Goal: Check status: Check status

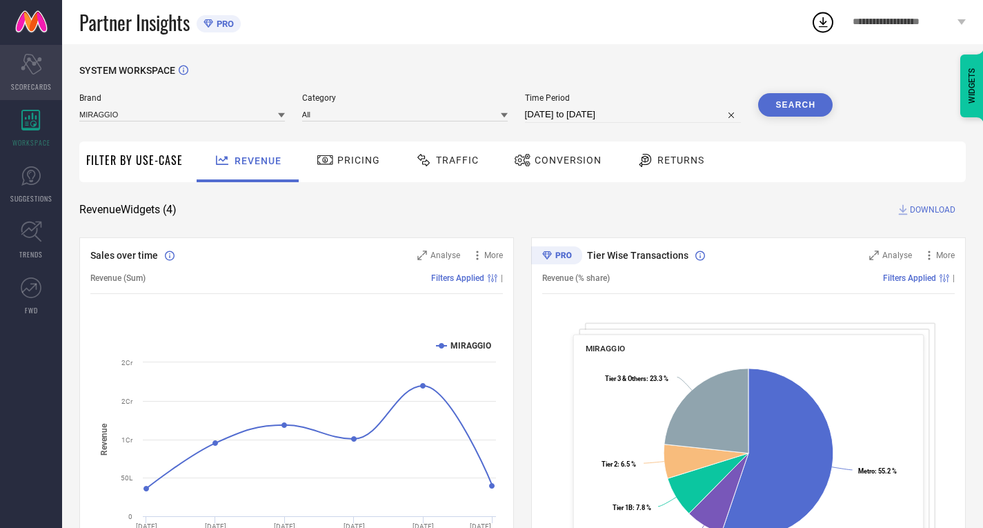
scroll to position [438, 0]
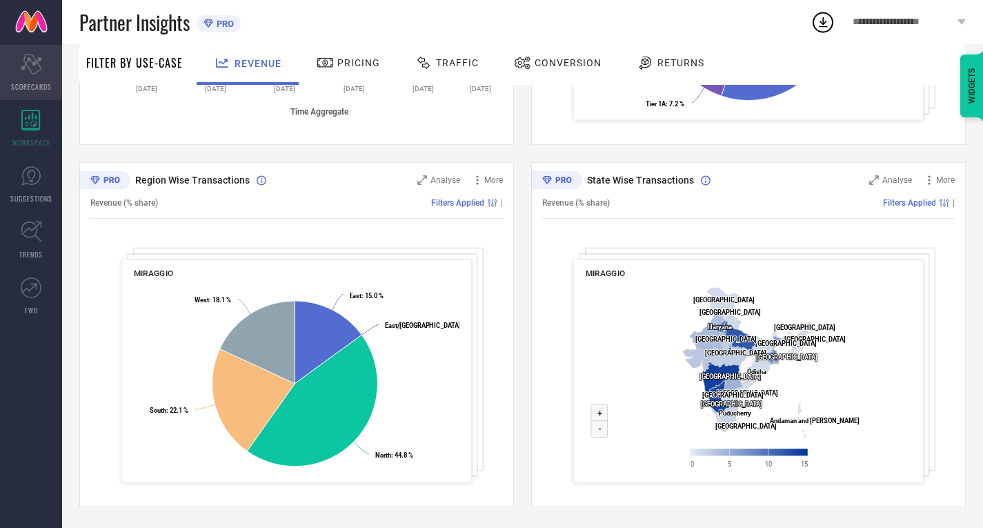
click at [26, 50] on div "Scorecard SCORECARDS" at bounding box center [31, 72] width 62 height 55
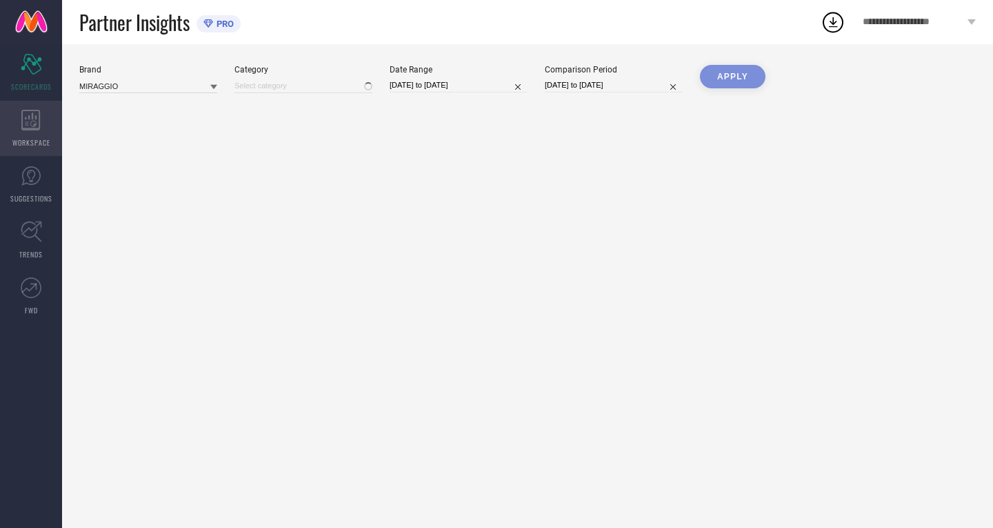
type input "All"
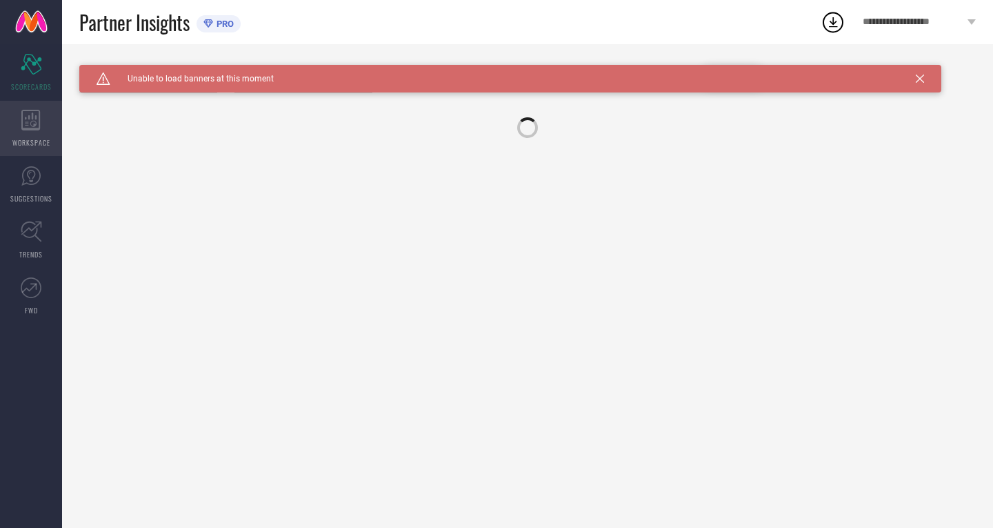
click at [25, 129] on icon at bounding box center [30, 120] width 19 height 21
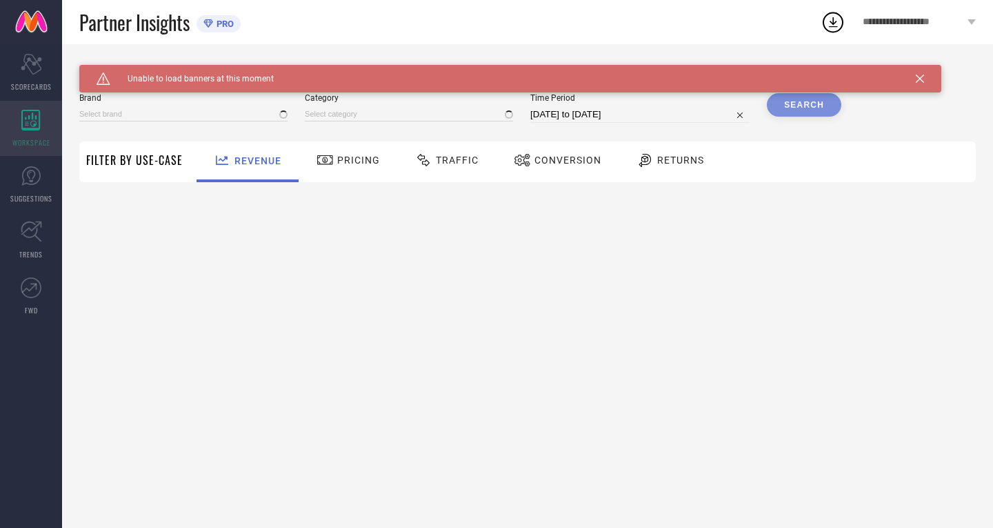
type input "MIRAGGIO"
type input "All"
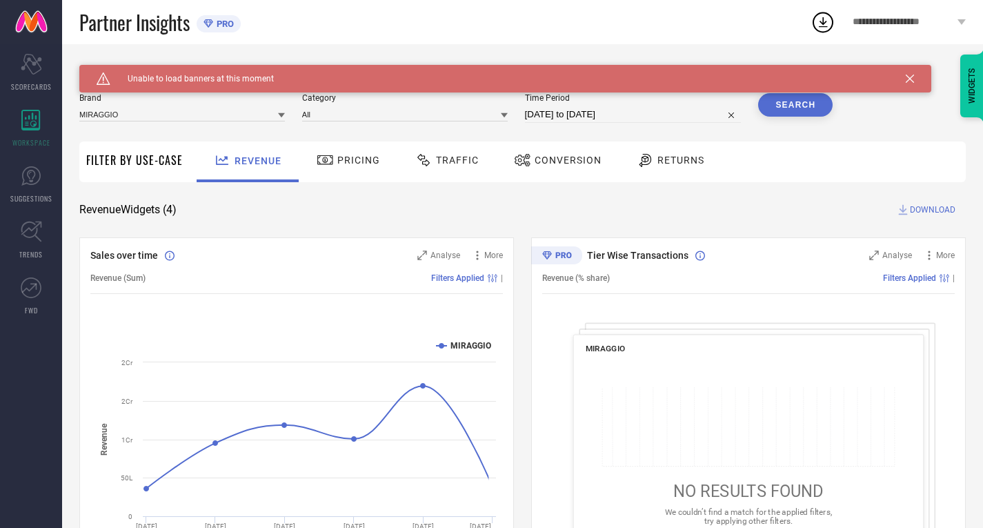
click at [561, 105] on div "Time Period [DATE] to [DATE]" at bounding box center [633, 108] width 217 height 30
select select "7"
select select "2025"
select select "8"
select select "2025"
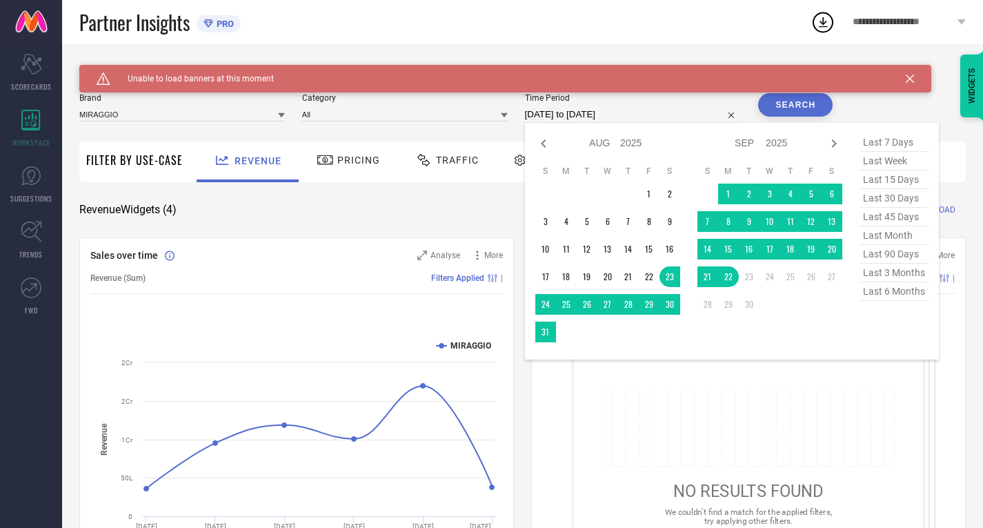
click at [567, 110] on input "[DATE] to [DATE]" at bounding box center [633, 114] width 217 height 17
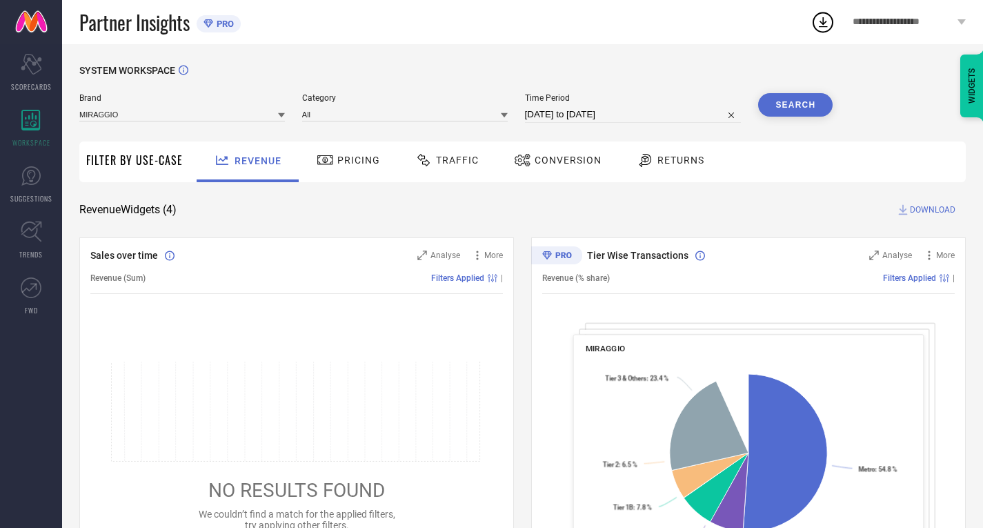
click at [554, 112] on input "29-08-2025 to 28-09-2025" at bounding box center [633, 114] width 217 height 17
select select "7"
select select "2025"
select select "8"
select select "2025"
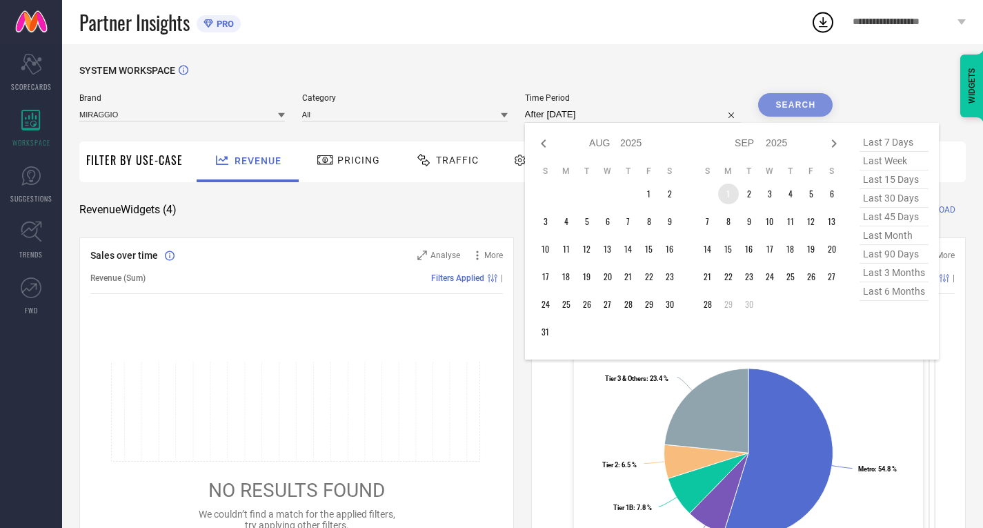
click at [720, 189] on table "S M T W T F S 1 2 3 4 5 6 7 8 9 10 11 12 13 14 15 16 17 18 19 20 21 22 23 24 25…" at bounding box center [769, 240] width 145 height 163
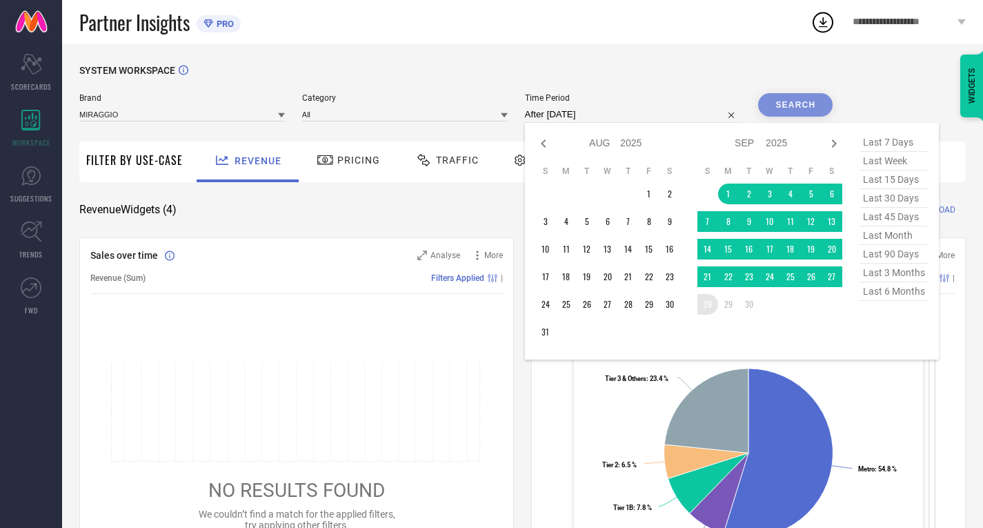
type input "01-09-2025 to 28-09-2025"
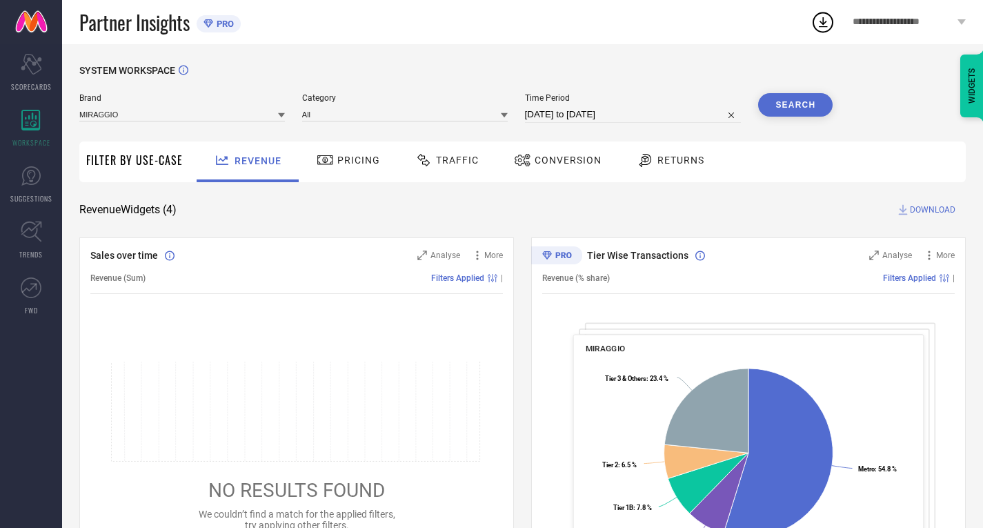
click at [793, 99] on button "Search" at bounding box center [795, 104] width 74 height 23
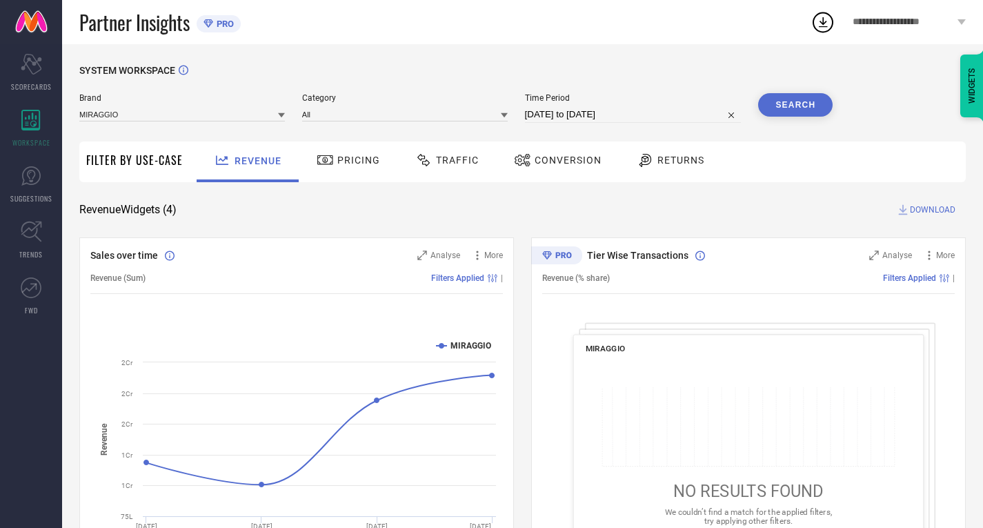
click at [443, 149] on div "Traffic" at bounding box center [447, 159] width 70 height 23
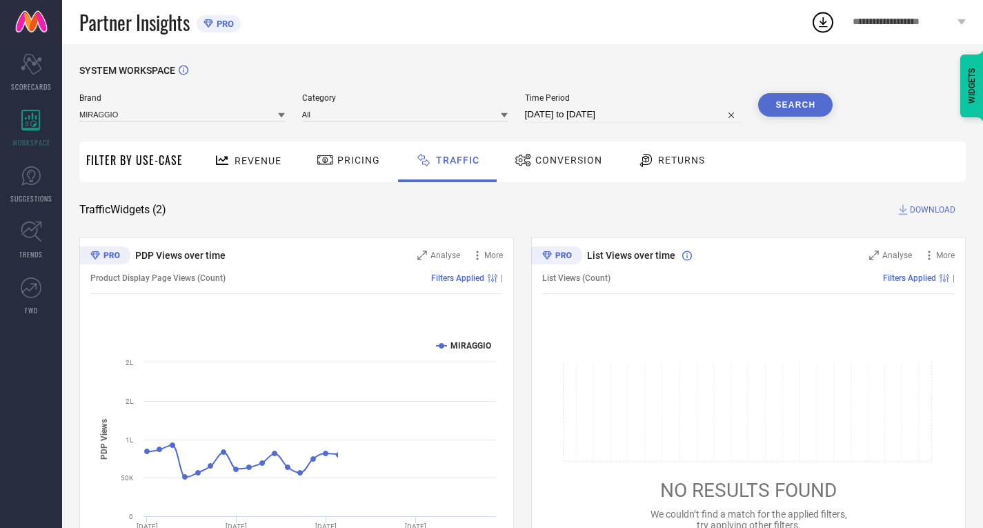
scroll to position [76, 0]
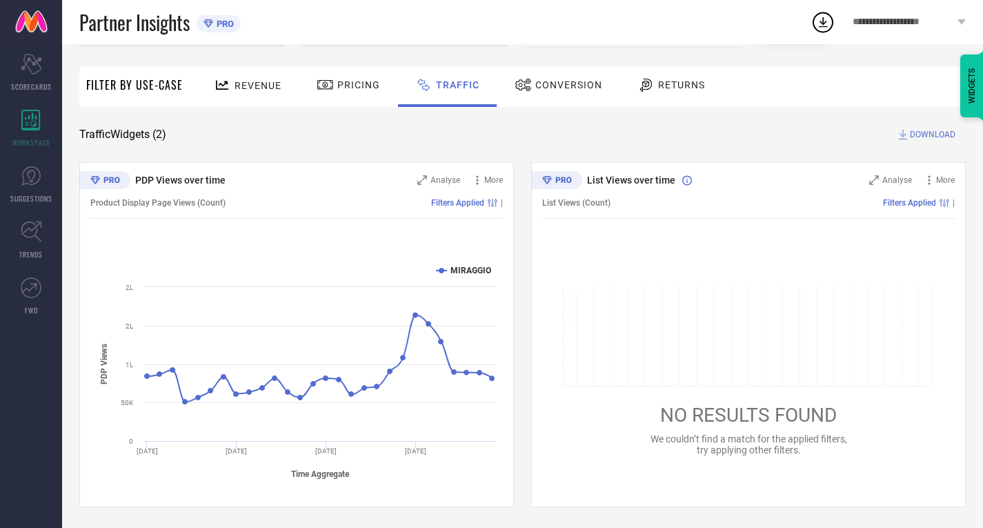
click at [520, 95] on div "Conversion" at bounding box center [558, 84] width 94 height 23
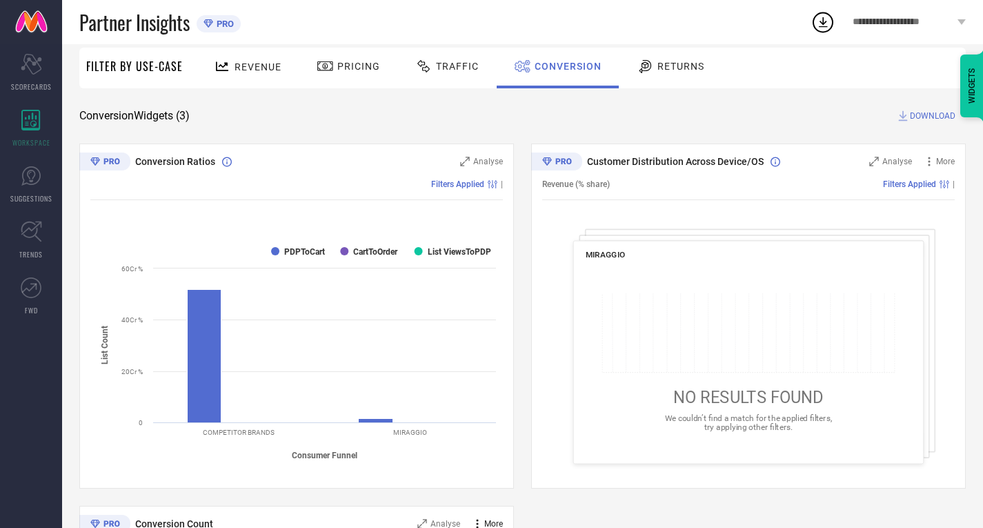
scroll to position [0, 0]
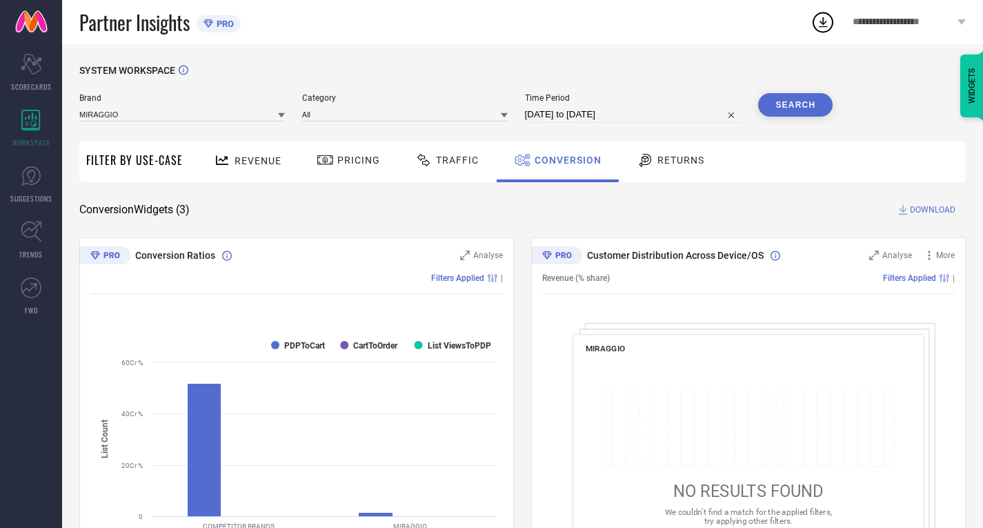
click at [782, 103] on button "Search" at bounding box center [795, 104] width 74 height 23
click at [452, 166] on span "Traffic" at bounding box center [457, 159] width 43 height 11
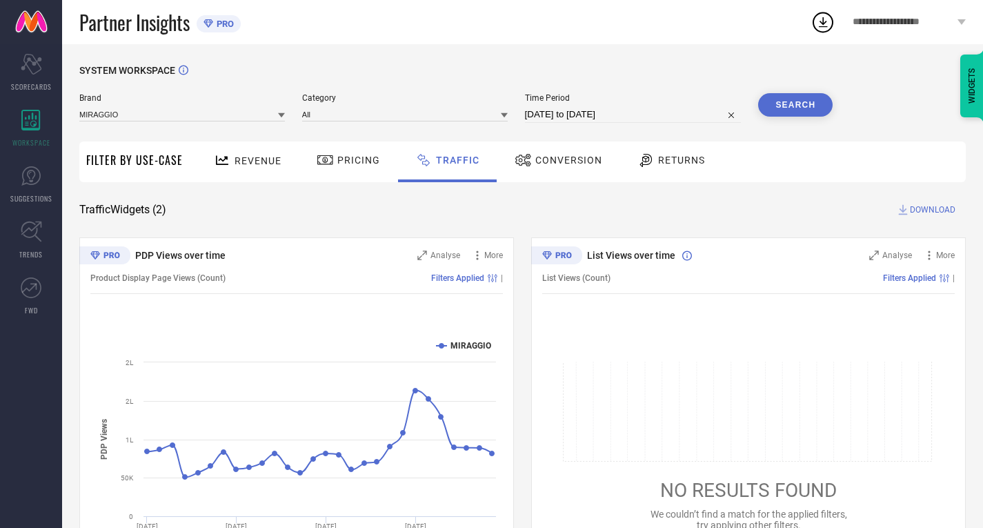
select select "8"
select select "2025"
select select "9"
select select "2025"
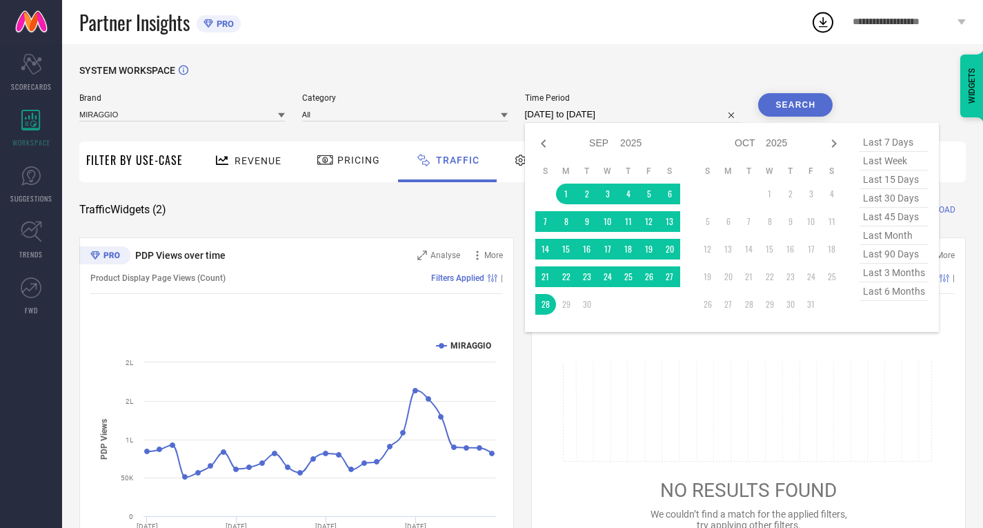
click at [588, 114] on input "01-09-2025 to 28-09-2025" at bounding box center [633, 114] width 217 height 17
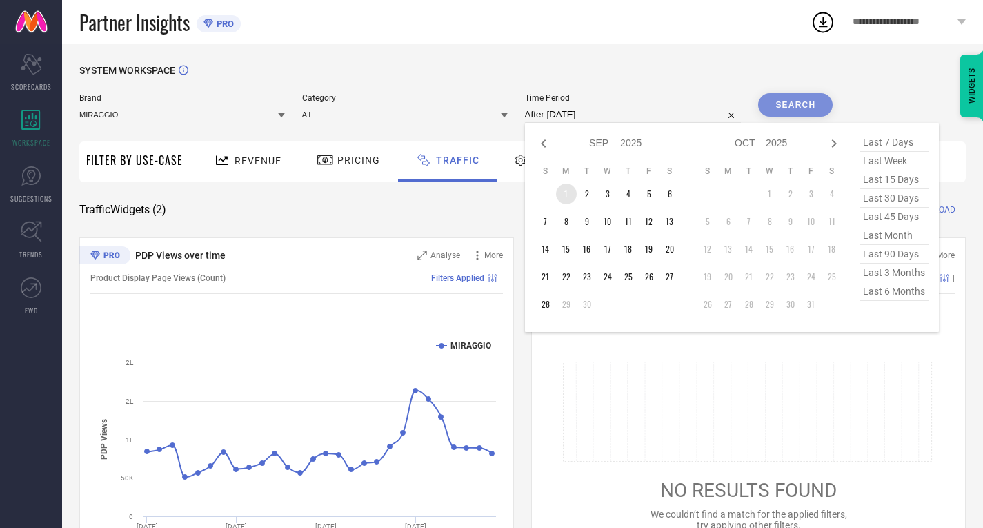
click at [566, 188] on td "1" at bounding box center [566, 193] width 21 height 21
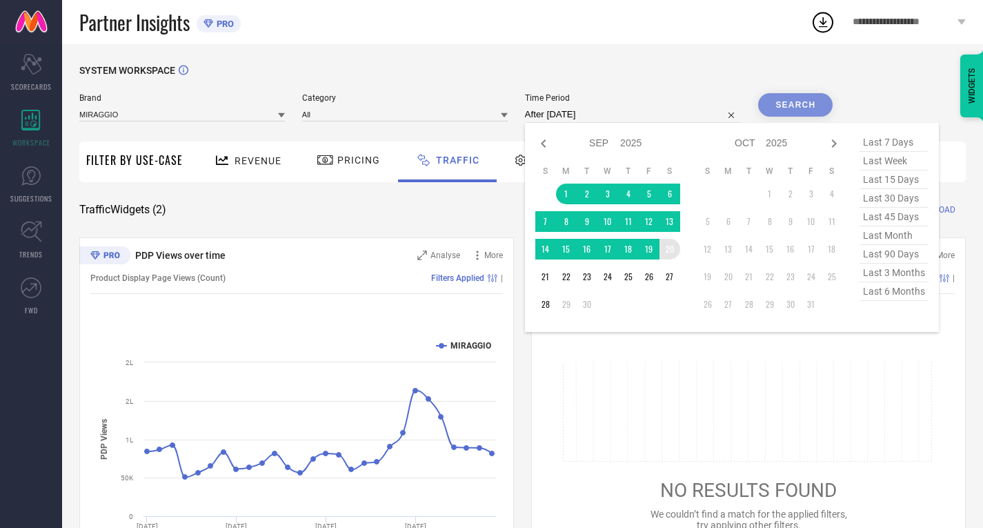
click at [683, 248] on div "Jan Feb Mar Apr May Jun Jul Aug Sep Oct Nov Dec 2015 2016 2017 2018 2019 2020 2…" at bounding box center [688, 227] width 307 height 188
type input "01-09-2025 to 20-09-2025"
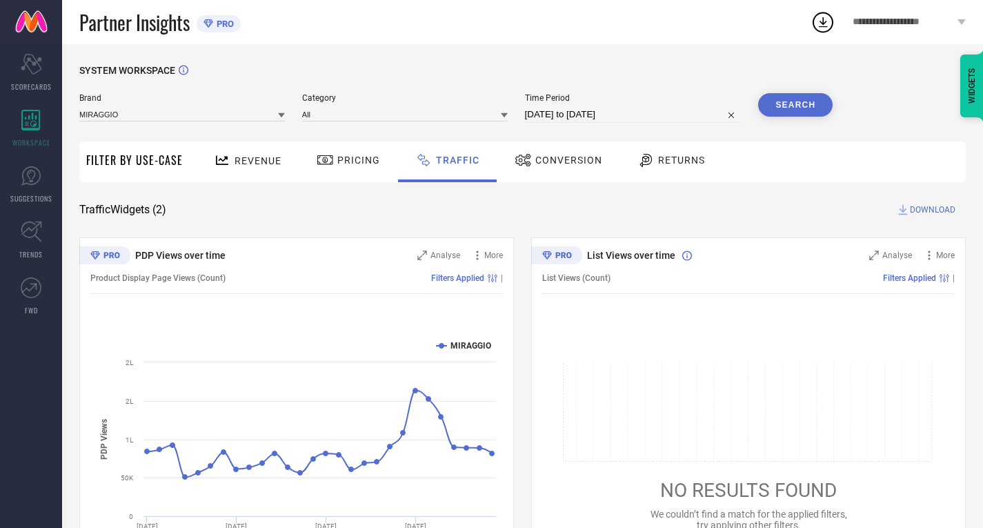
click at [789, 108] on button "Search" at bounding box center [795, 104] width 74 height 23
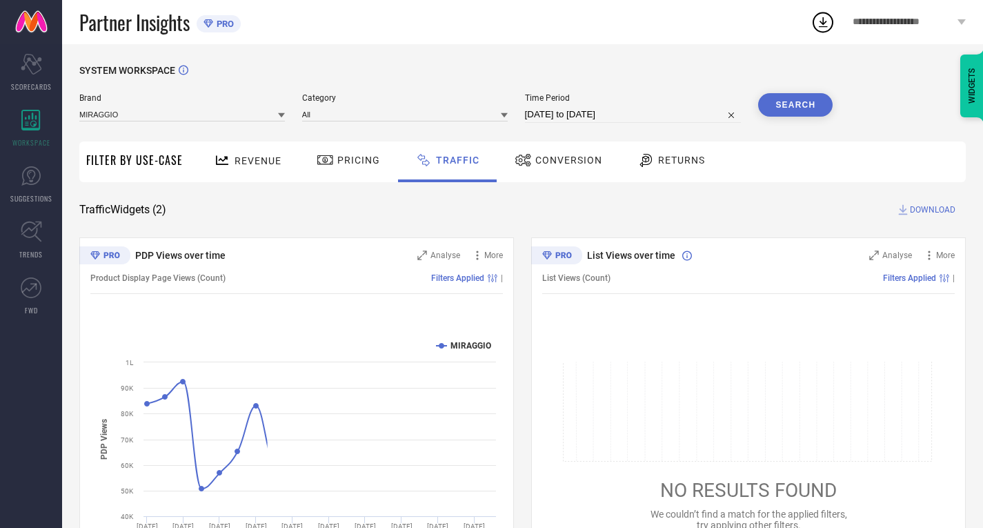
scroll to position [76, 0]
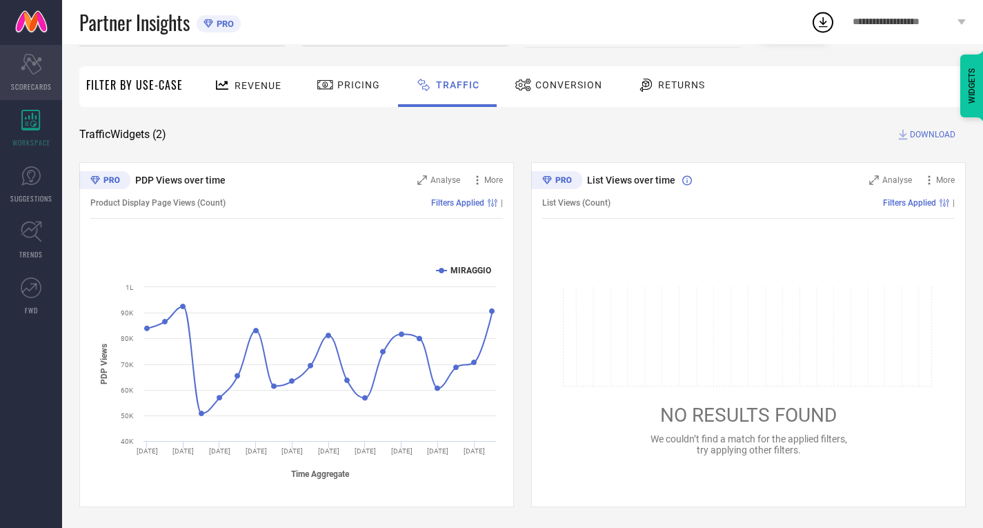
click at [34, 61] on icon at bounding box center [31, 64] width 21 height 21
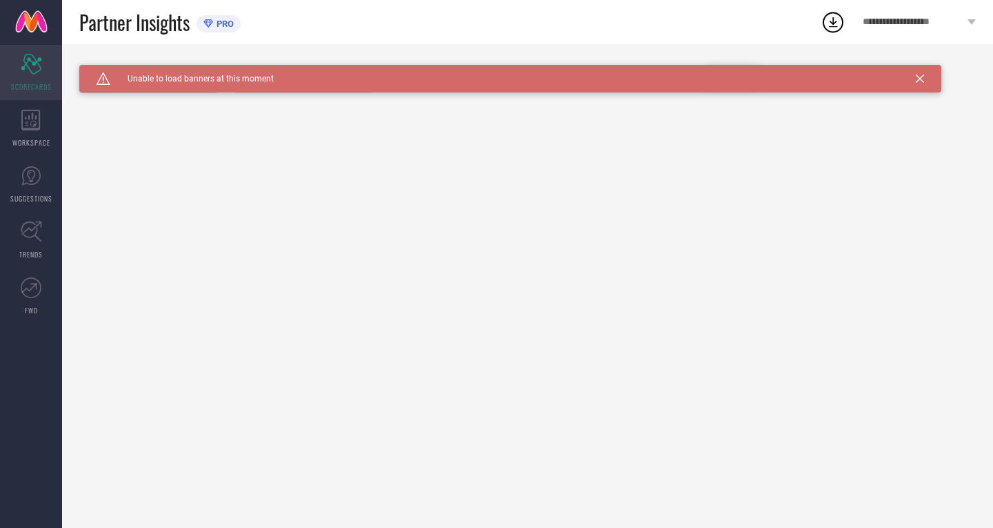
type input "All"
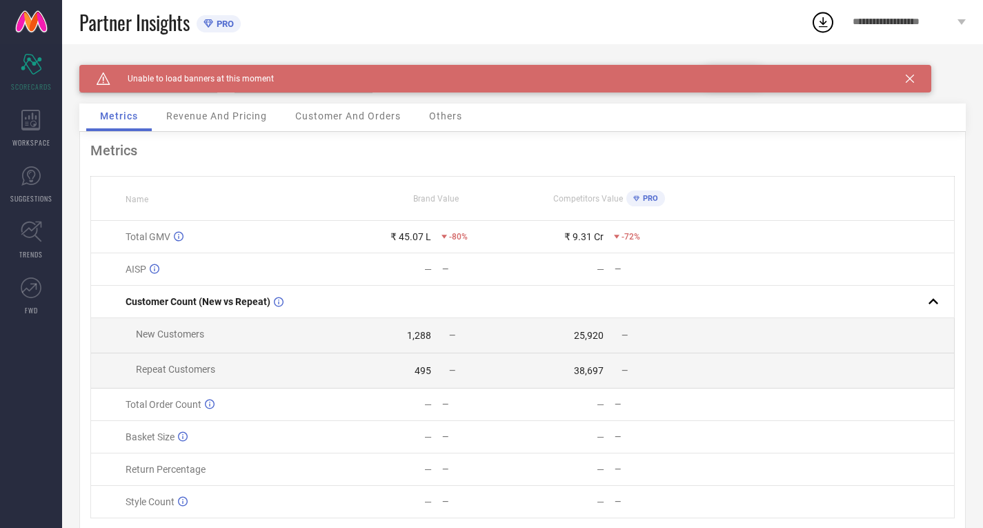
click at [914, 83] on div "Caution Created with Sketch. Unable to load banners at this moment" at bounding box center [505, 79] width 852 height 28
click at [910, 76] on icon at bounding box center [909, 78] width 8 height 8
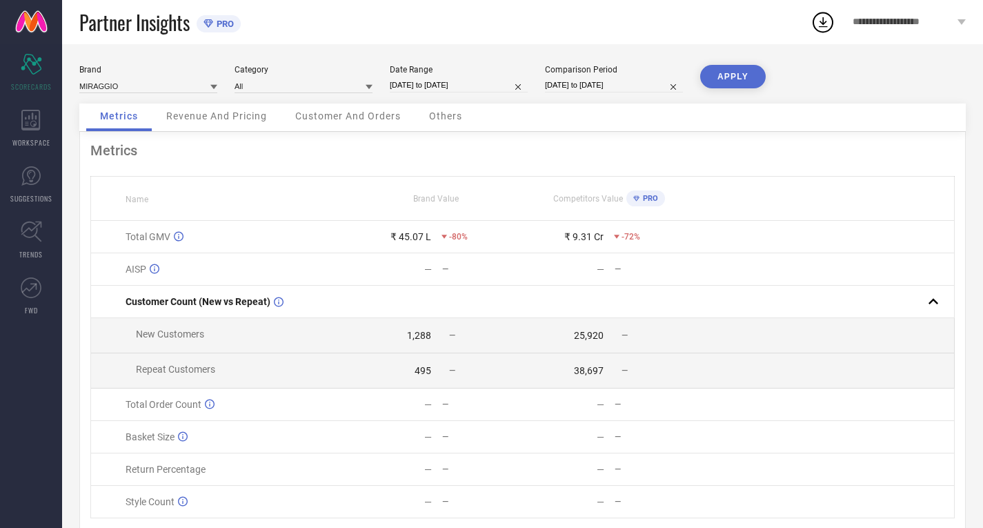
select select "7"
select select "2025"
select select "8"
select select "2025"
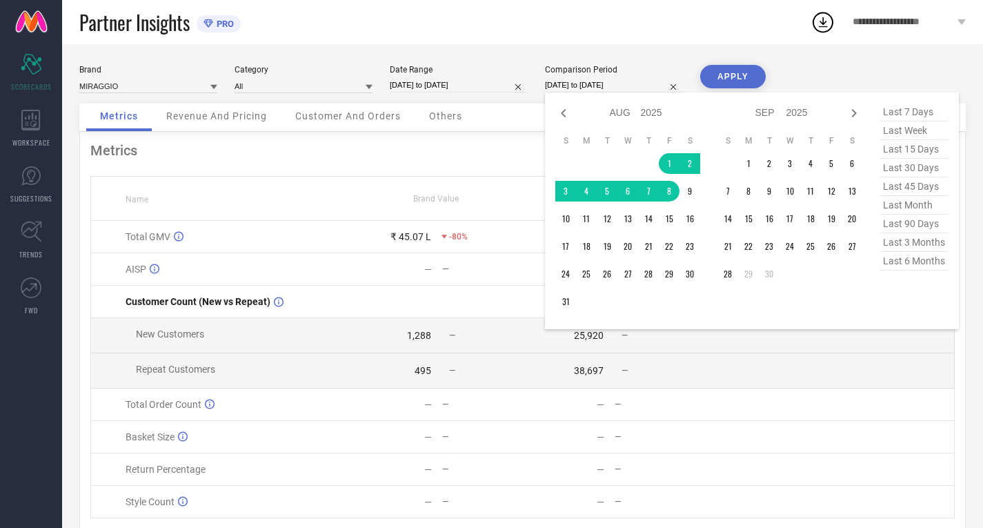
click at [568, 86] on input "[DATE] to [DATE]" at bounding box center [614, 85] width 138 height 14
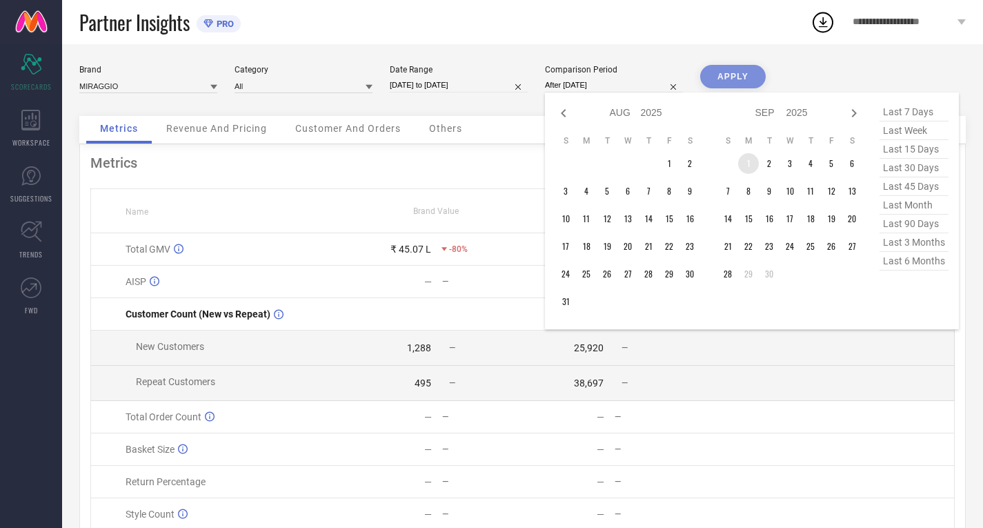
click at [748, 168] on td "1" at bounding box center [748, 163] width 21 height 21
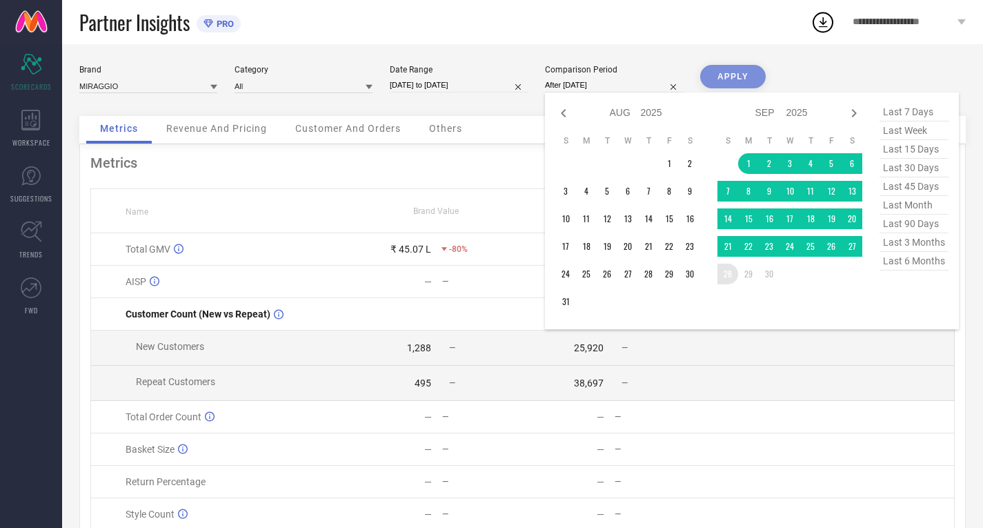
type input "01-09-2025 to 28-09-2025"
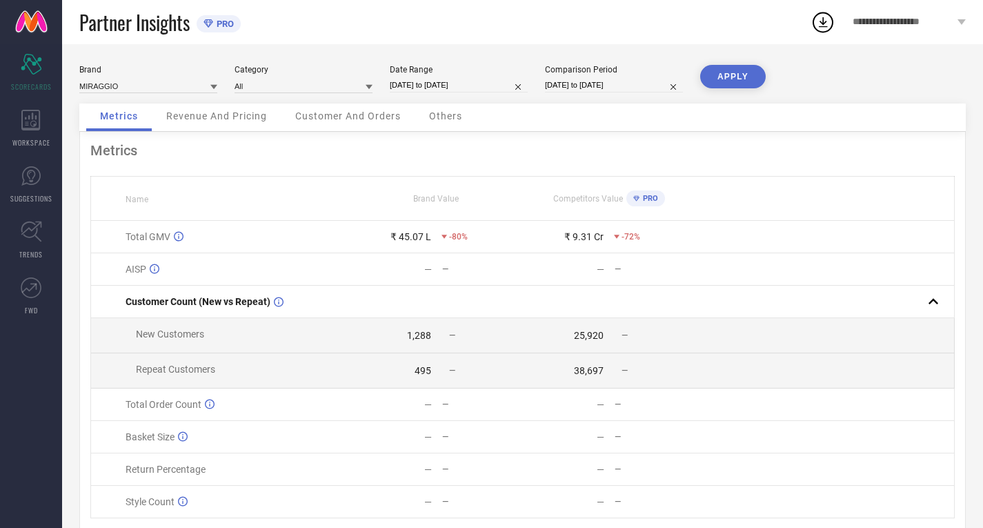
click at [728, 63] on div "Brand MIRAGGIO Category All Date Range 10-09-2025 to 12-09-2025 Comparison Peri…" at bounding box center [522, 309] width 921 height 530
click at [725, 68] on button "APPLY" at bounding box center [733, 76] width 66 height 23
select select "8"
select select "2025"
select select "9"
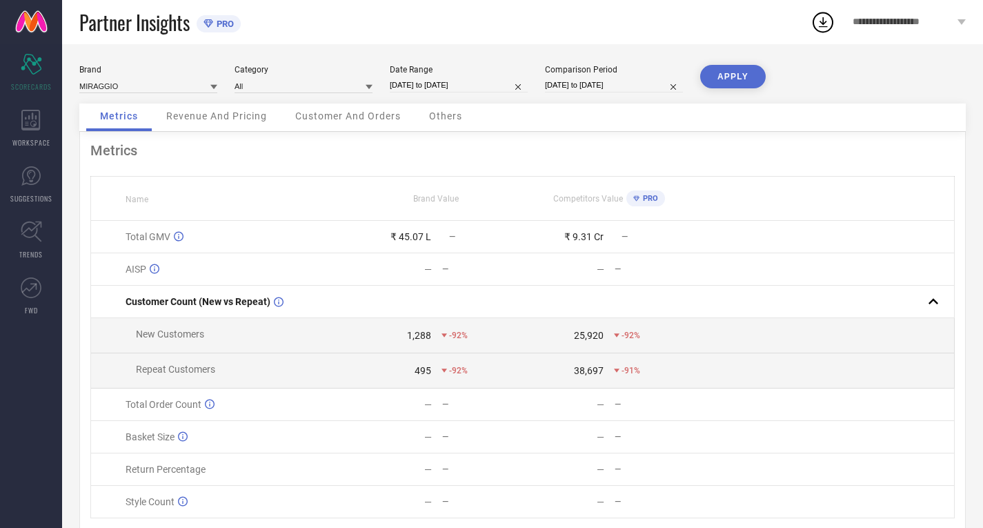
select select "2025"
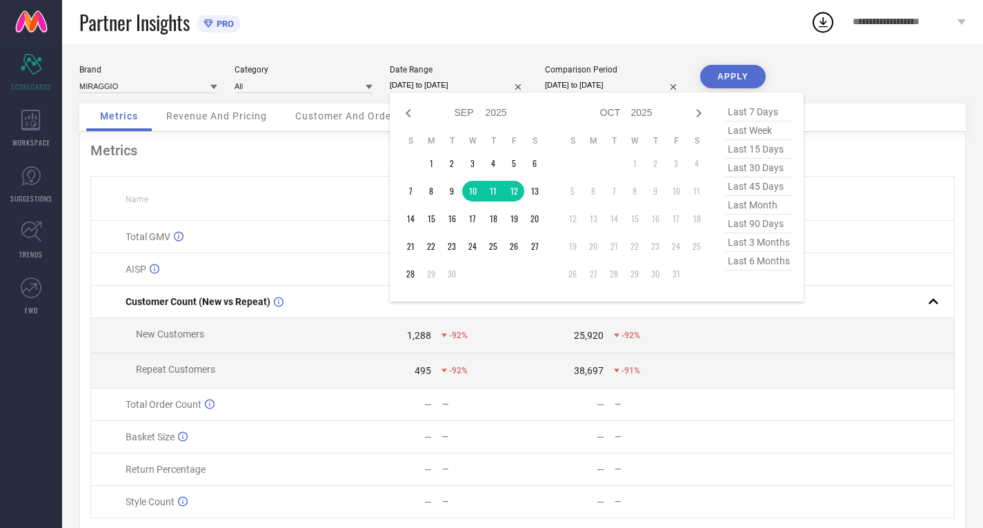
click at [426, 86] on input "[DATE] to [DATE]" at bounding box center [459, 85] width 138 height 14
click at [404, 117] on icon at bounding box center [408, 113] width 17 height 17
select select "7"
select select "2025"
select select "8"
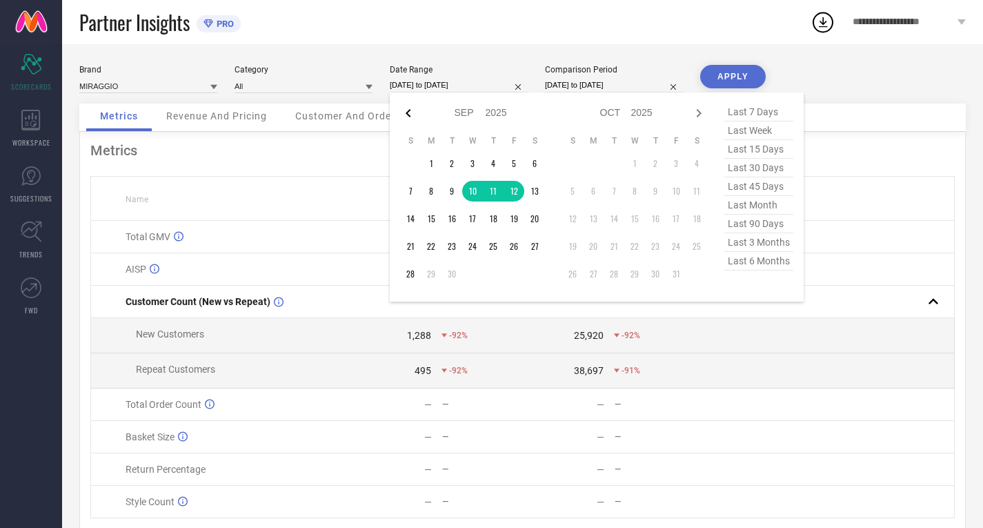
select select "2025"
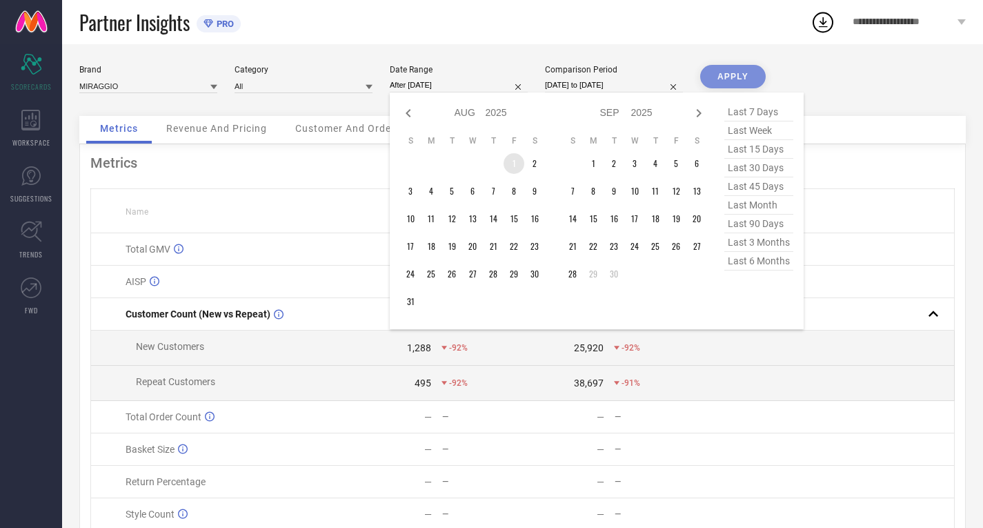
click at [509, 166] on td "1" at bounding box center [513, 163] width 21 height 21
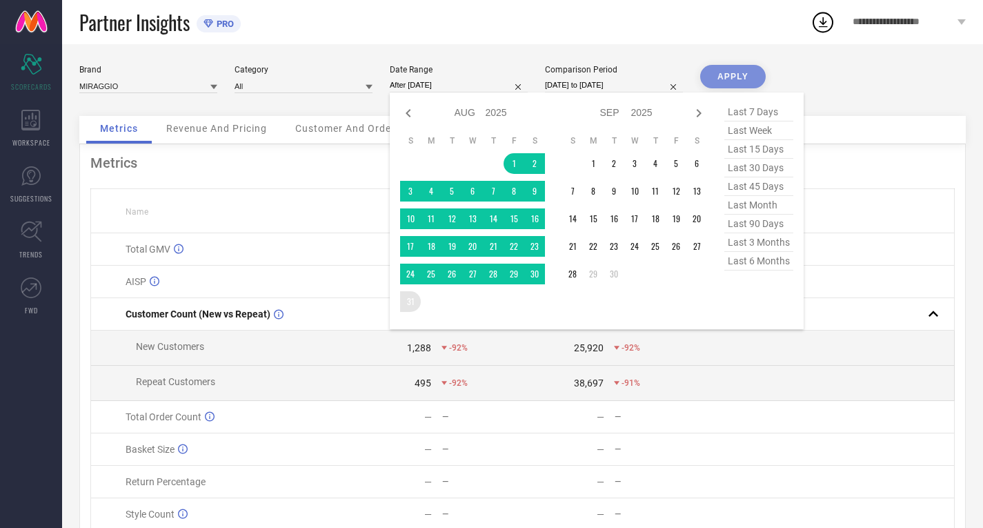
type input "01-08-2025 to 31-08-2025"
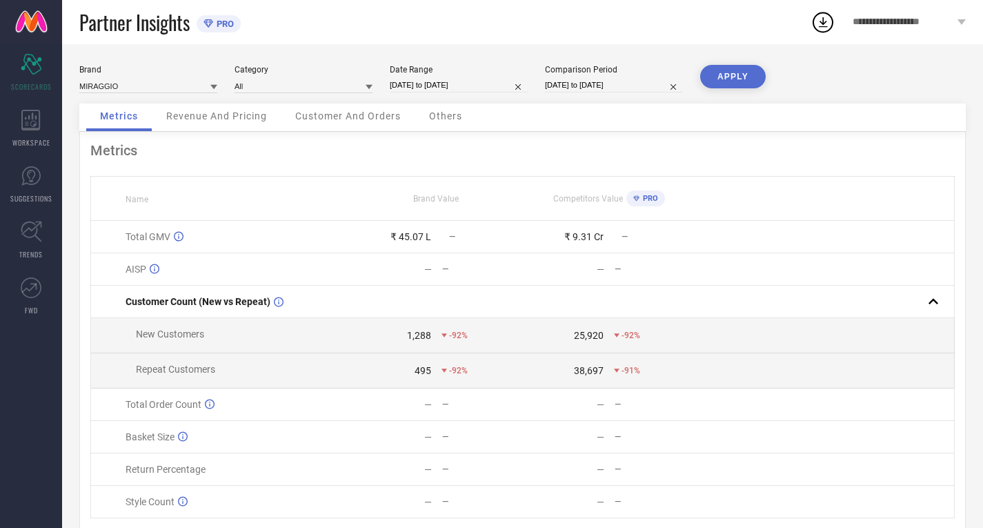
click at [707, 74] on button "APPLY" at bounding box center [733, 76] width 66 height 23
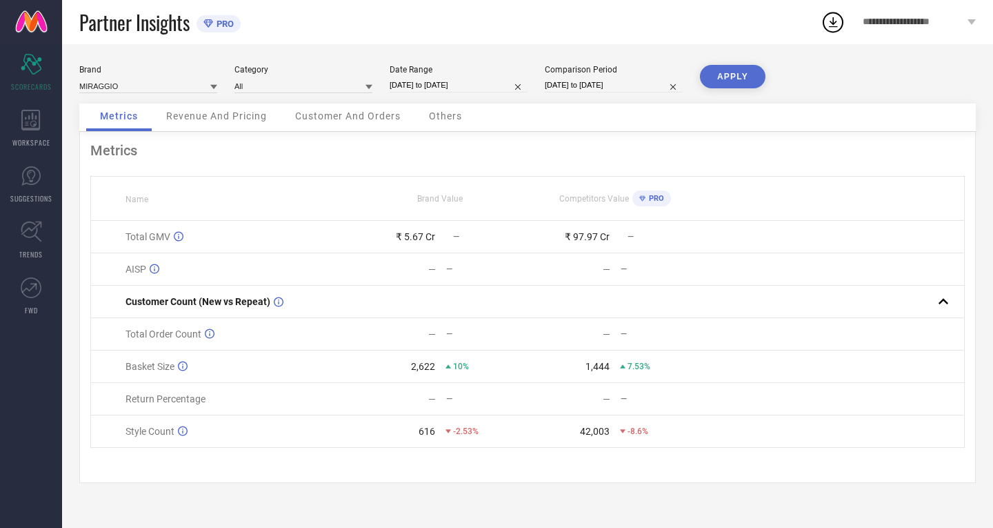
click at [237, 131] on div "Revenue And Pricing" at bounding box center [216, 117] width 128 height 28
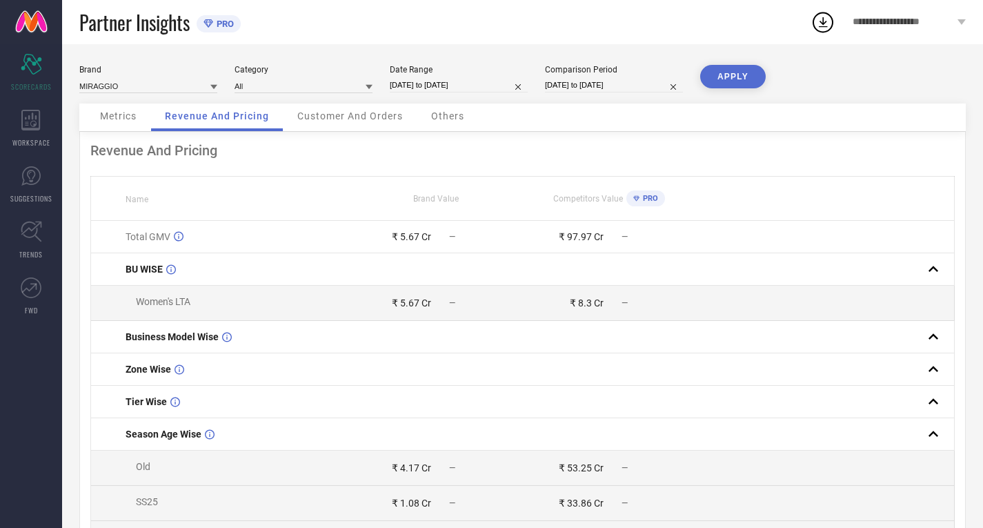
click at [121, 126] on div "Metrics" at bounding box center [118, 117] width 64 height 28
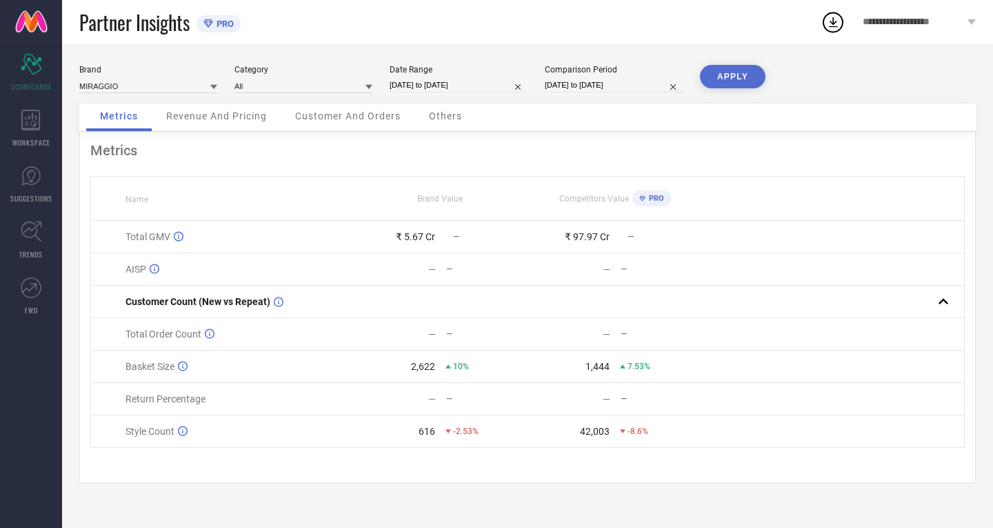
click at [317, 128] on div "Customer And Orders" at bounding box center [347, 117] width 133 height 28
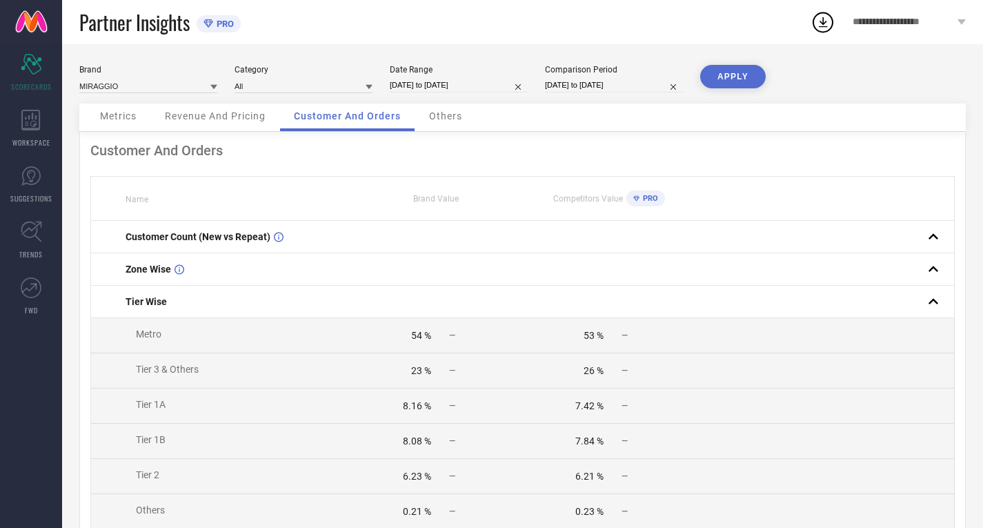
click at [447, 108] on div "Others" at bounding box center [445, 117] width 61 height 28
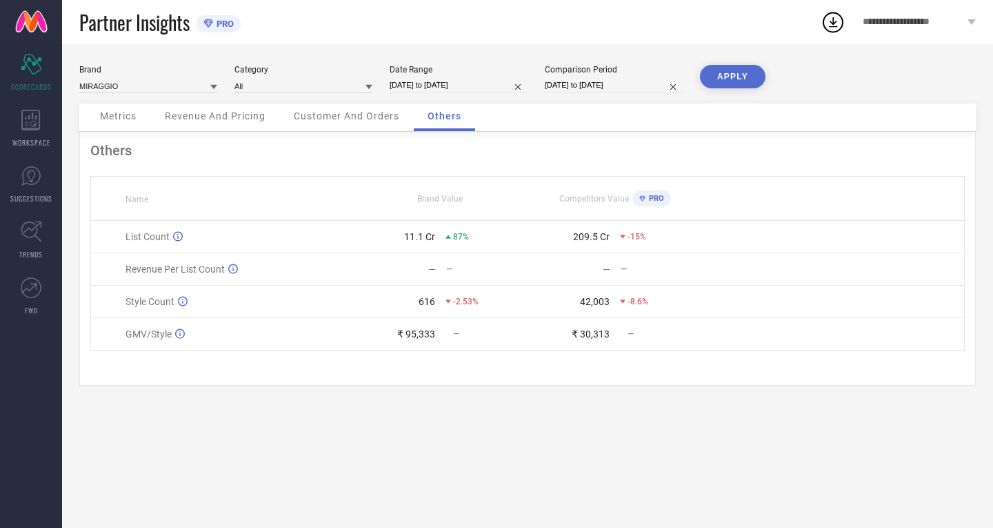
click at [246, 112] on span "Revenue And Pricing" at bounding box center [215, 115] width 101 height 11
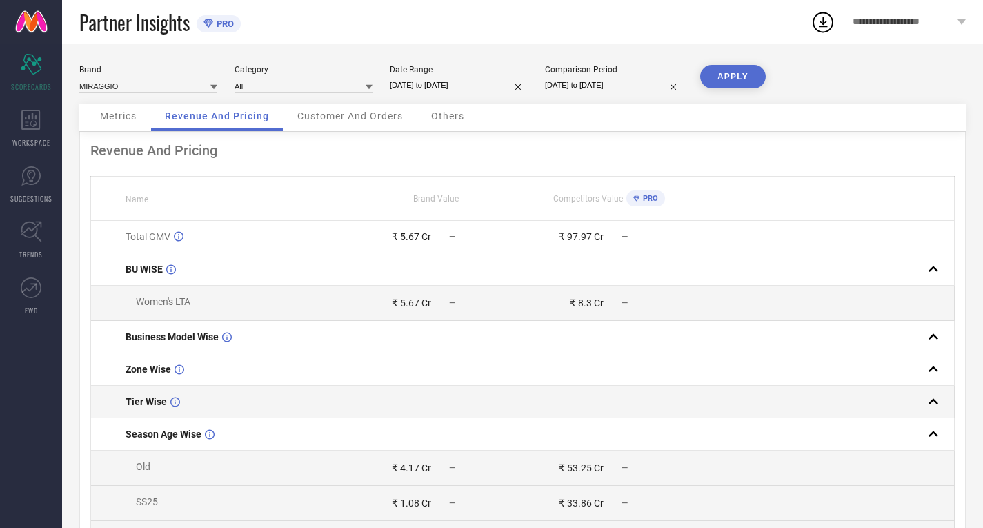
scroll to position [126, 0]
